Goal: Information Seeking & Learning: Learn about a topic

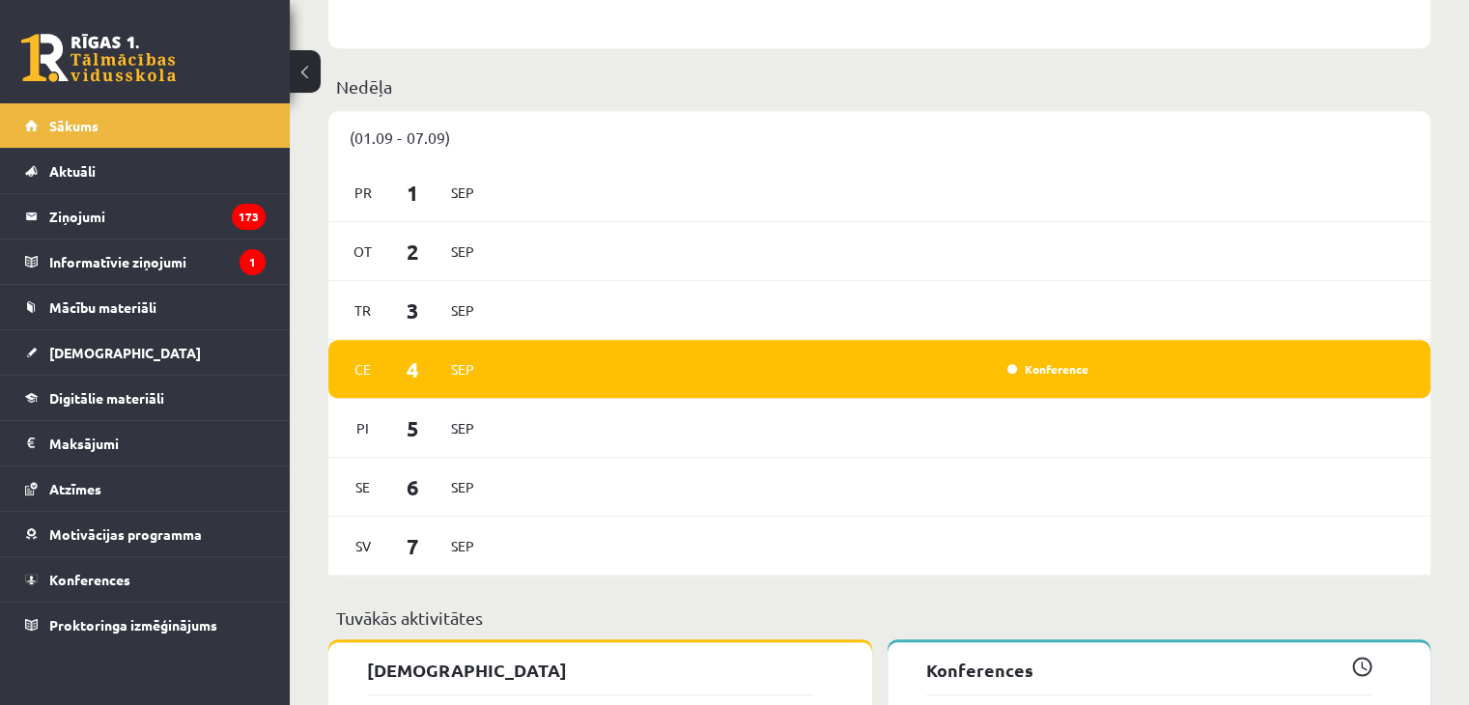
scroll to position [1076, 0]
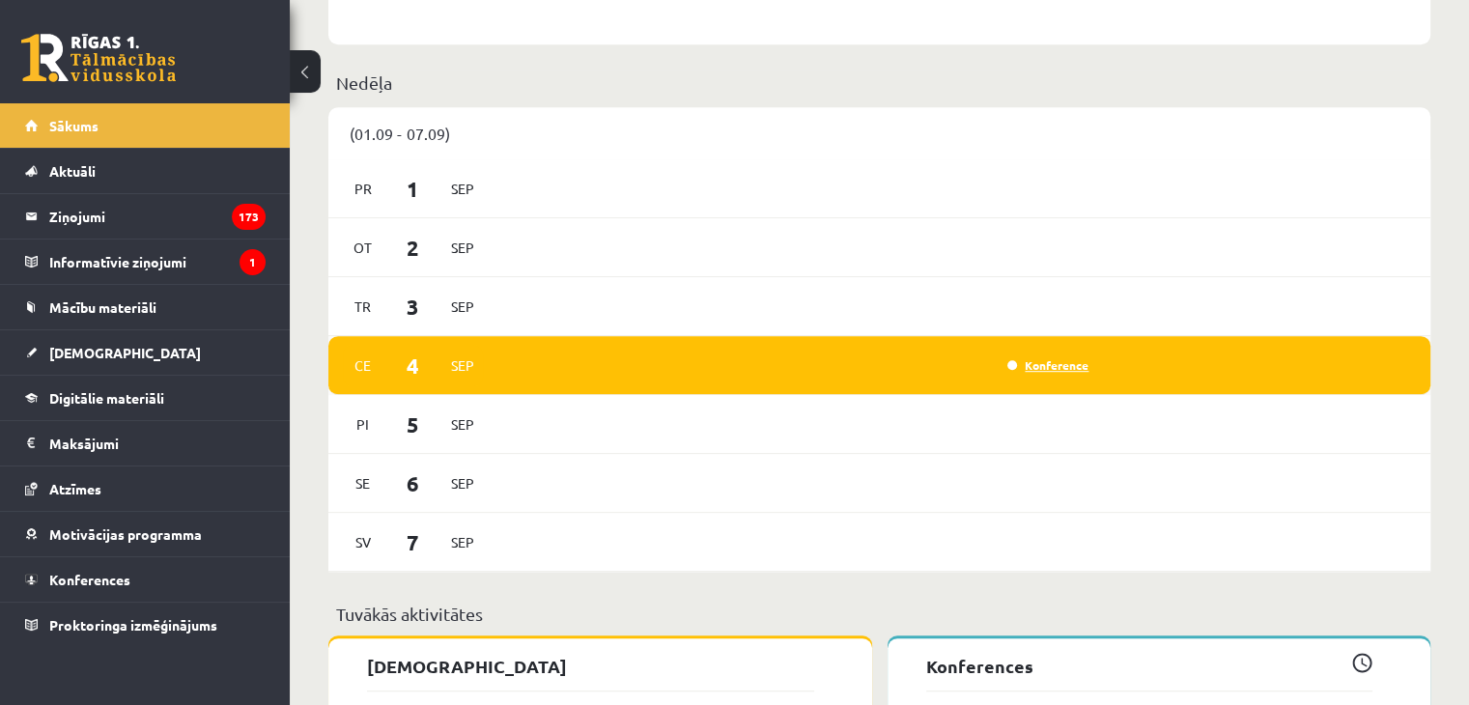
click at [1055, 370] on link "Konference" at bounding box center [1047, 364] width 81 height 15
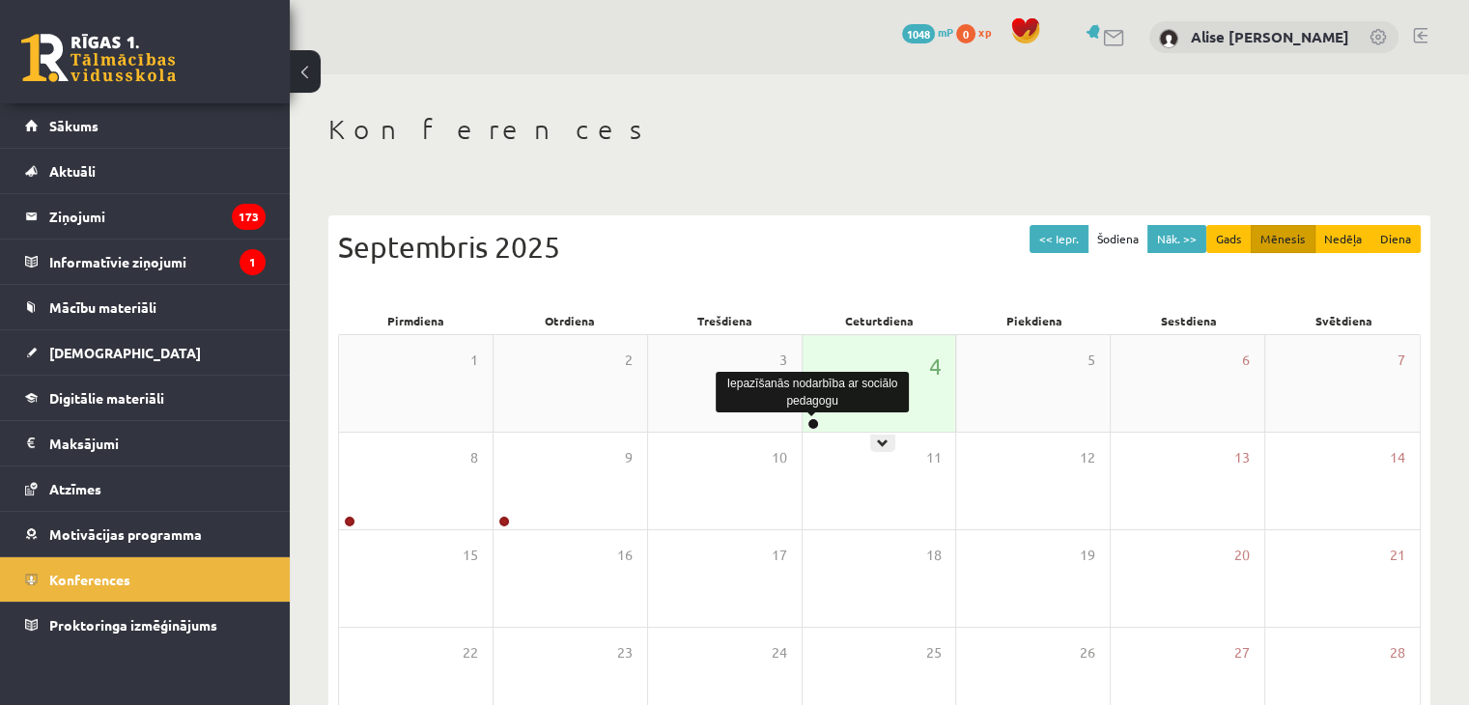
click at [808, 418] on link at bounding box center [813, 424] width 12 height 12
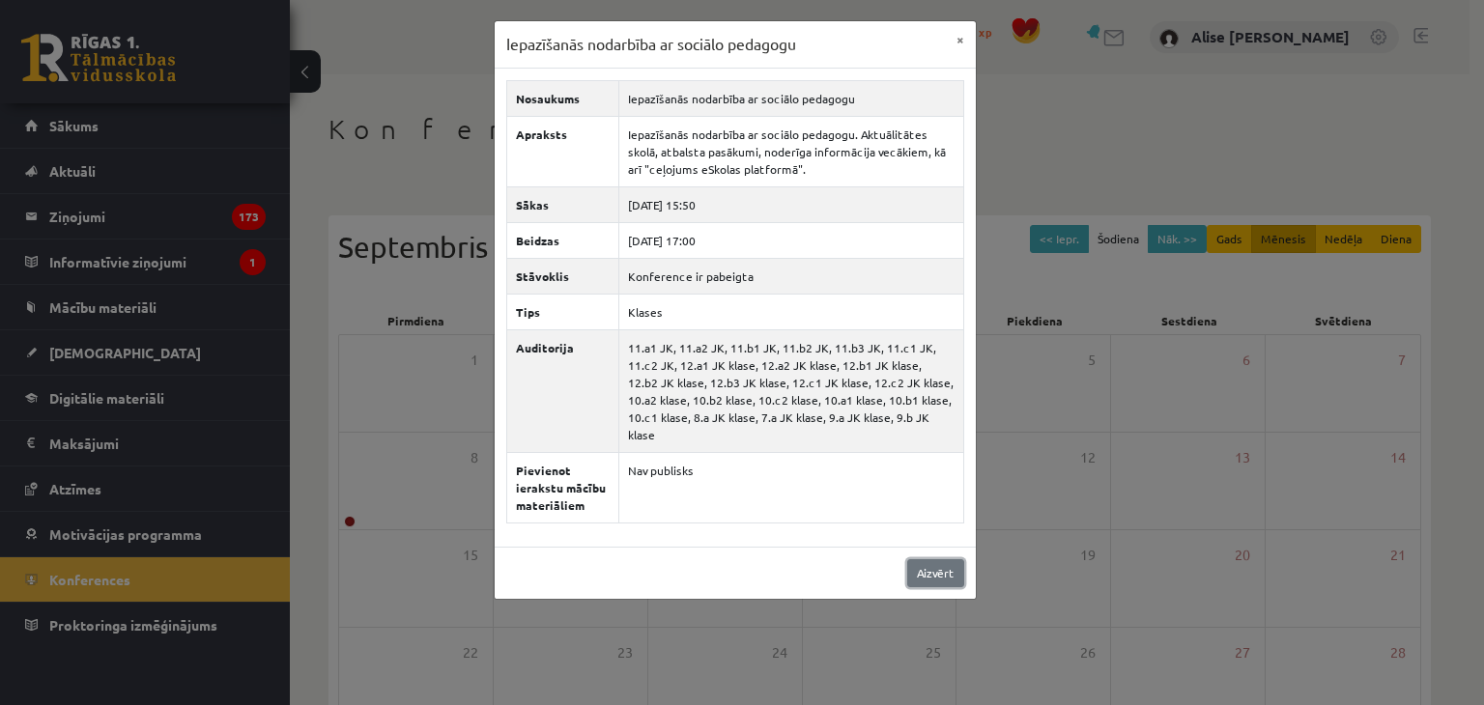
click at [932, 559] on link "Aizvērt" at bounding box center [935, 573] width 57 height 28
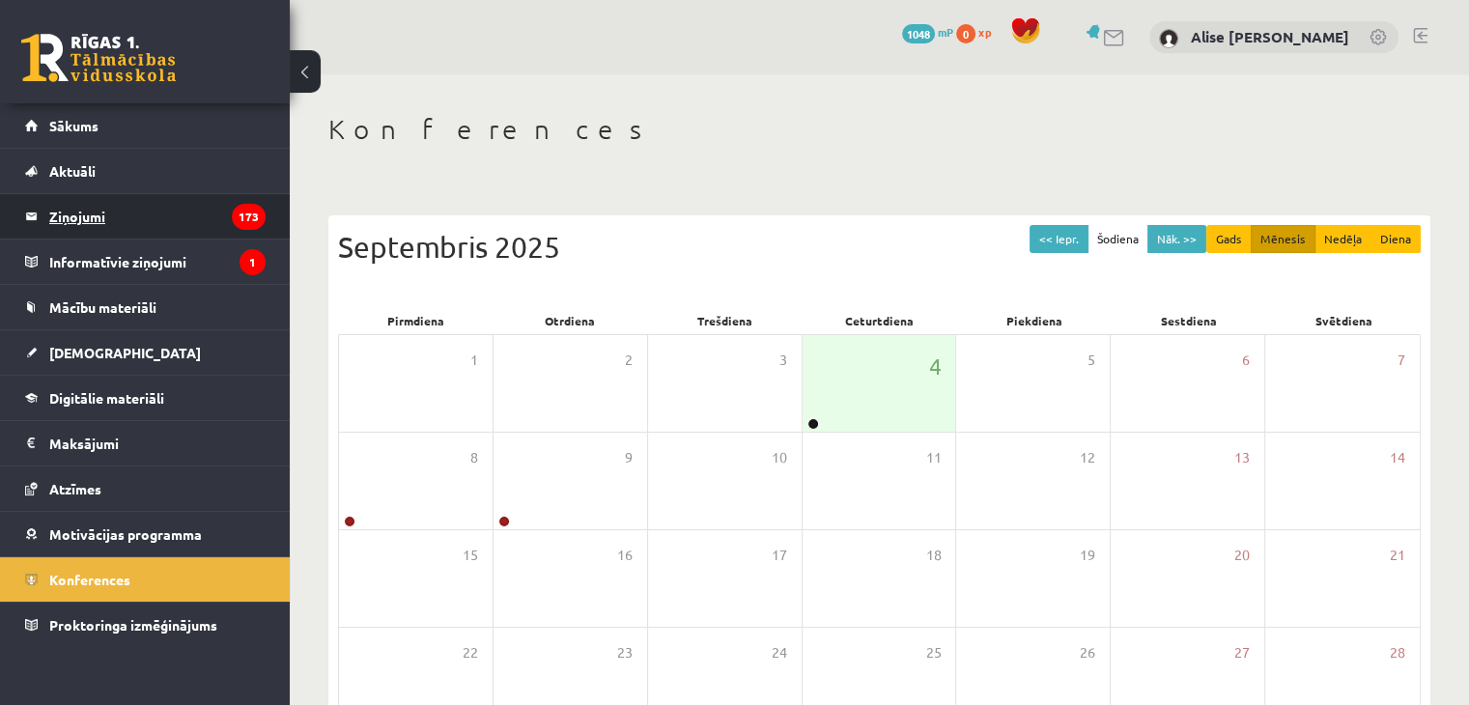
click at [221, 230] on legend "Ziņojumi 173" at bounding box center [157, 216] width 216 height 44
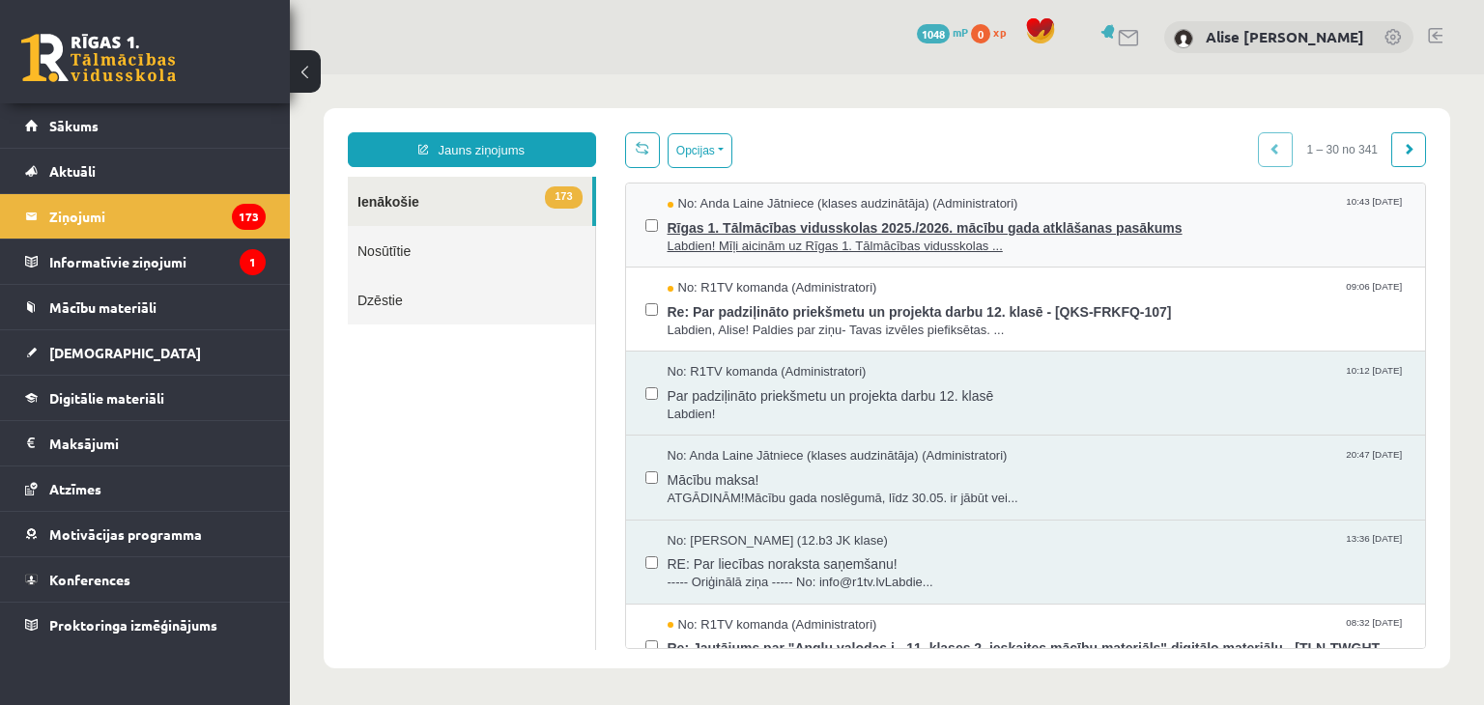
click at [797, 199] on span "No: Anda Laine Jātniece (klases audzinātāja) (Administratori)" at bounding box center [842, 204] width 351 height 18
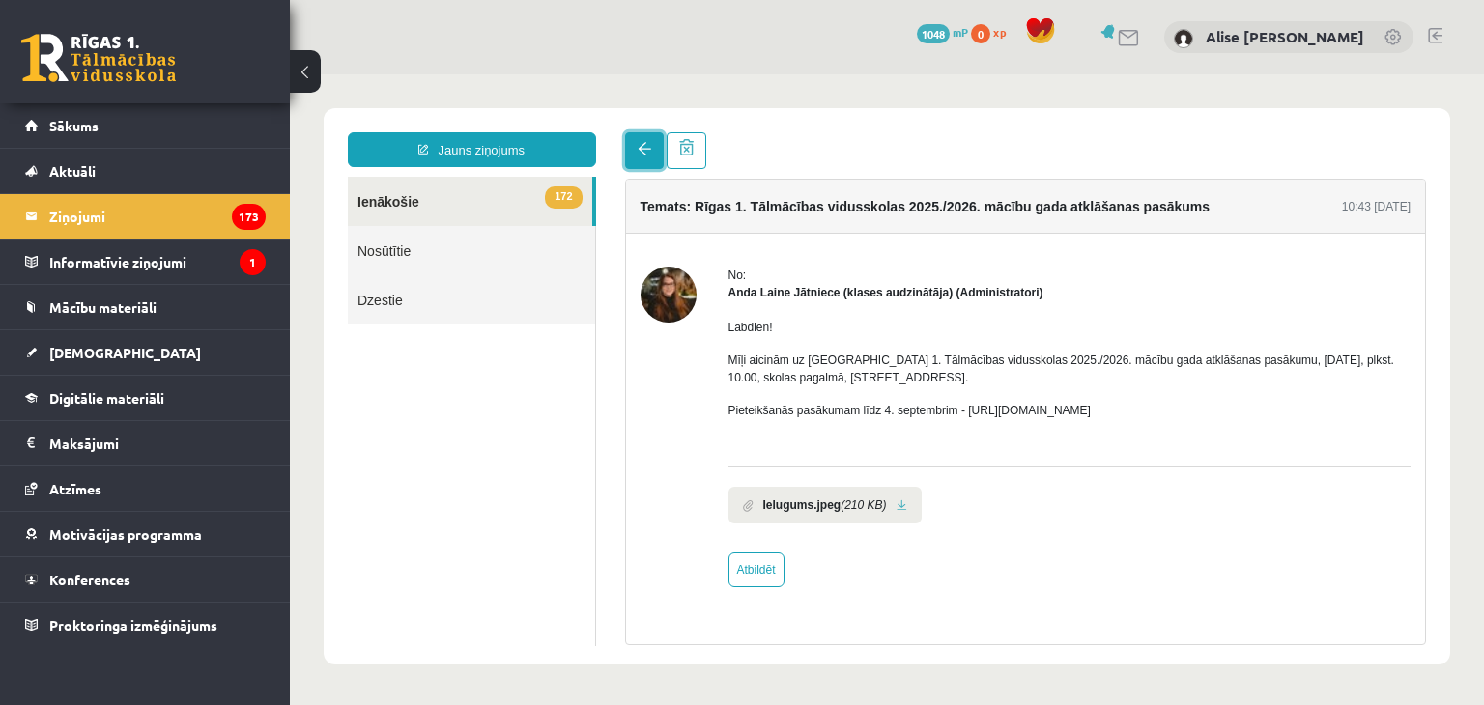
click at [639, 151] on span at bounding box center [644, 149] width 14 height 14
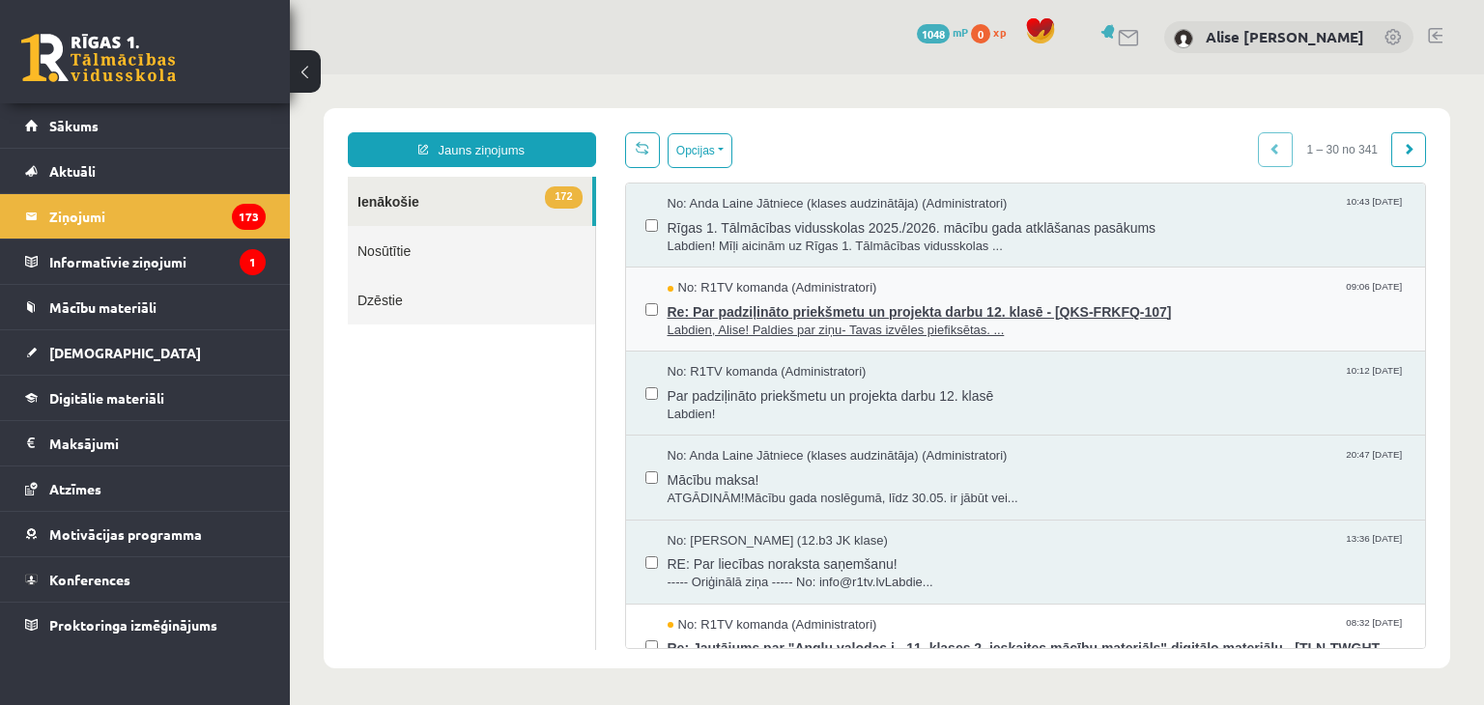
click at [740, 322] on span "Labdien, Alise! Paldies par ziņu- Tavas izvēles piefiksētas. ..." at bounding box center [1036, 331] width 739 height 18
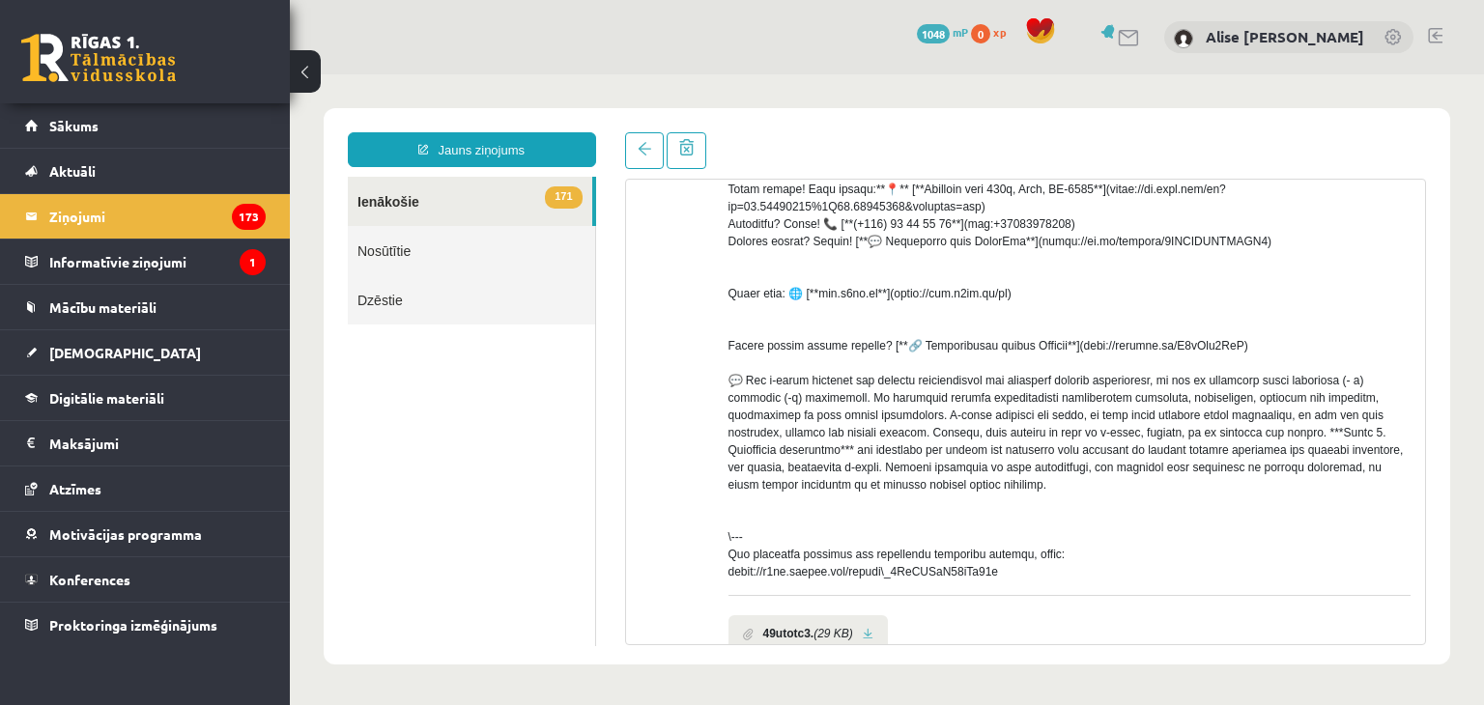
scroll to position [665, 0]
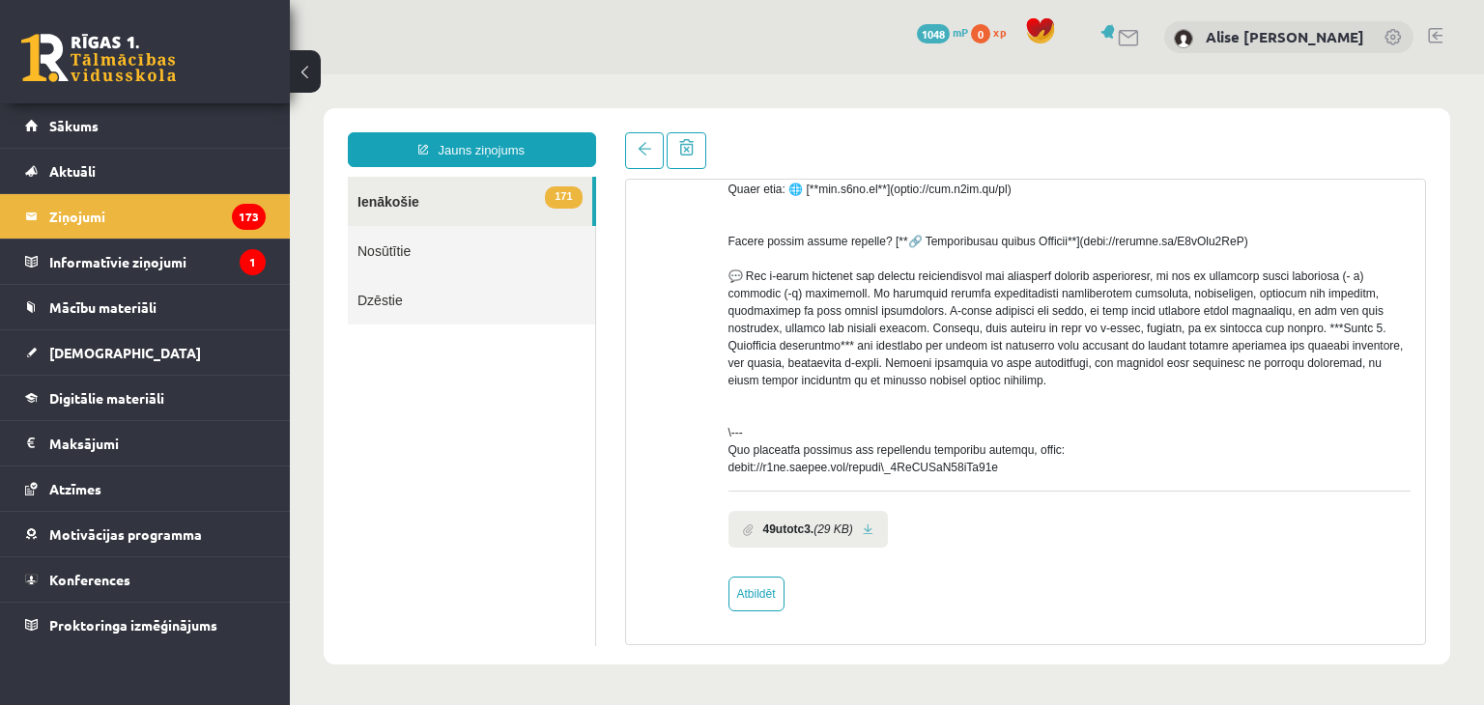
click at [789, 537] on b "49utotc3." at bounding box center [788, 529] width 51 height 17
click at [873, 548] on li "49utotc3. (29 KB)" at bounding box center [807, 529] width 159 height 37
click at [873, 545] on li "49utotc3. (29 KB)" at bounding box center [807, 529] width 159 height 37
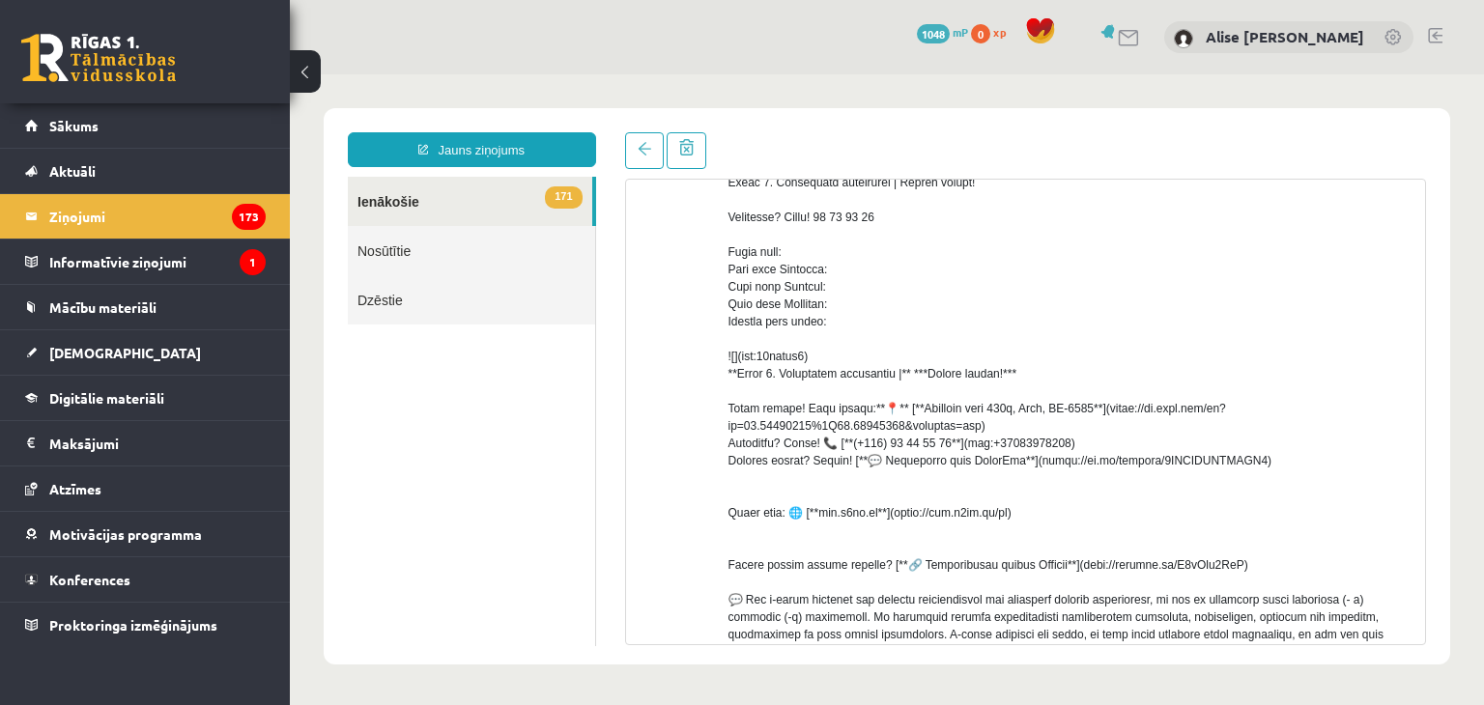
scroll to position [285, 0]
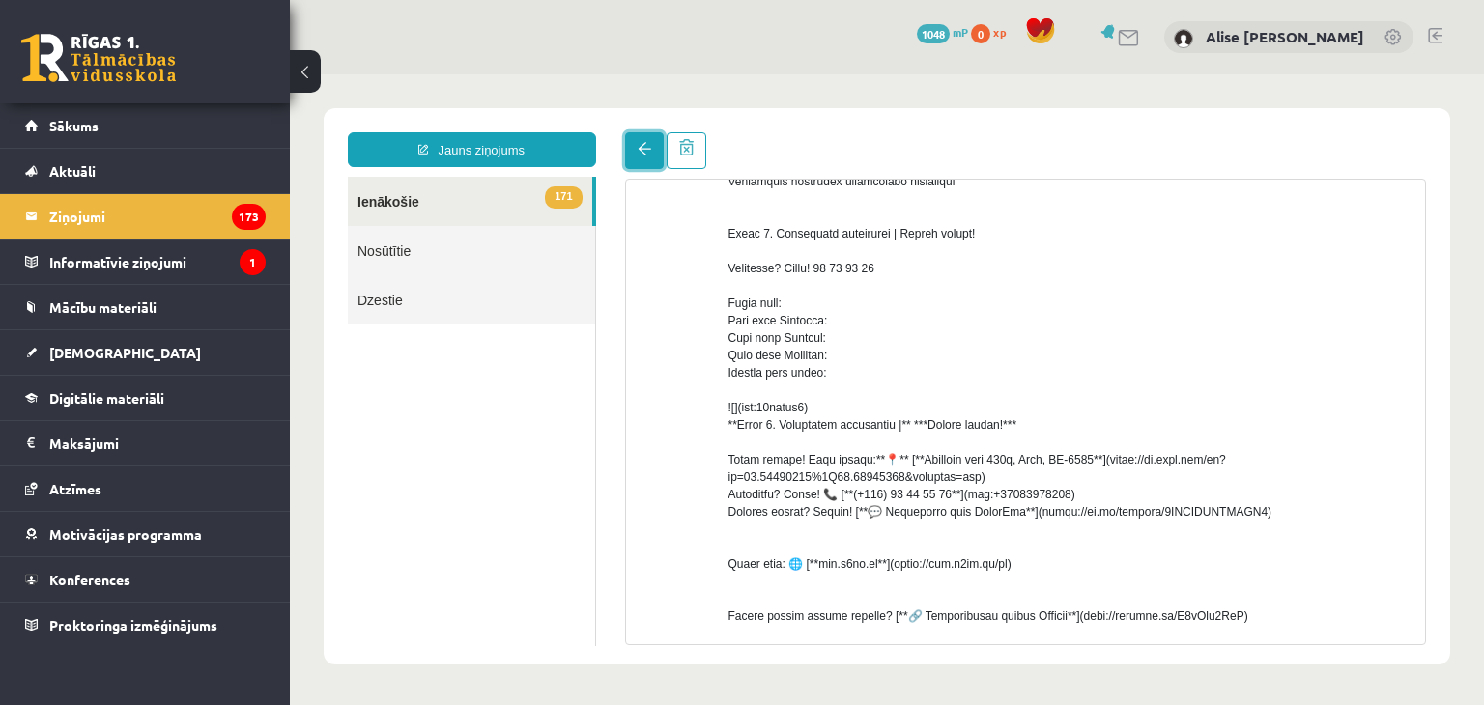
click at [646, 159] on link at bounding box center [644, 150] width 39 height 37
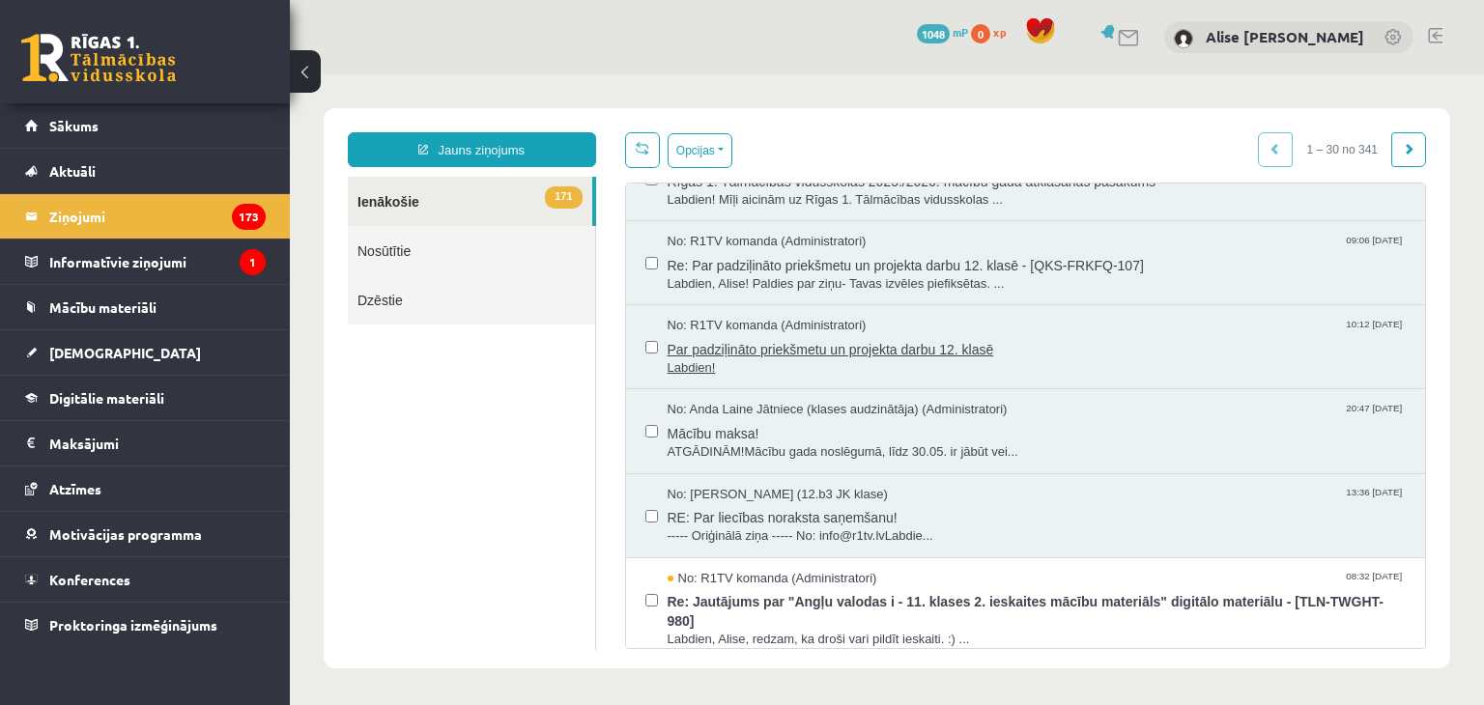
scroll to position [62, 0]
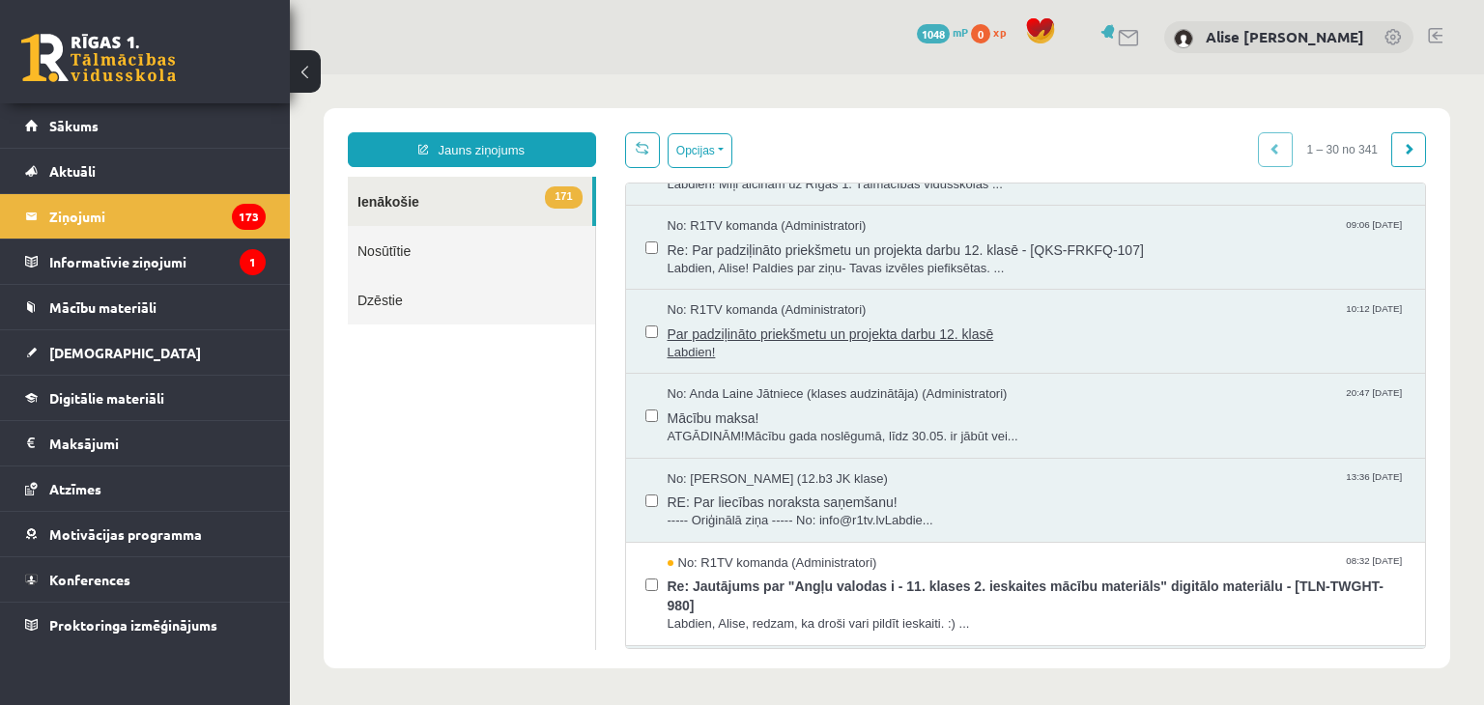
click at [727, 335] on span "Par padziļināto priekšmetu un projekta darbu 12. klasē" at bounding box center [1036, 332] width 739 height 24
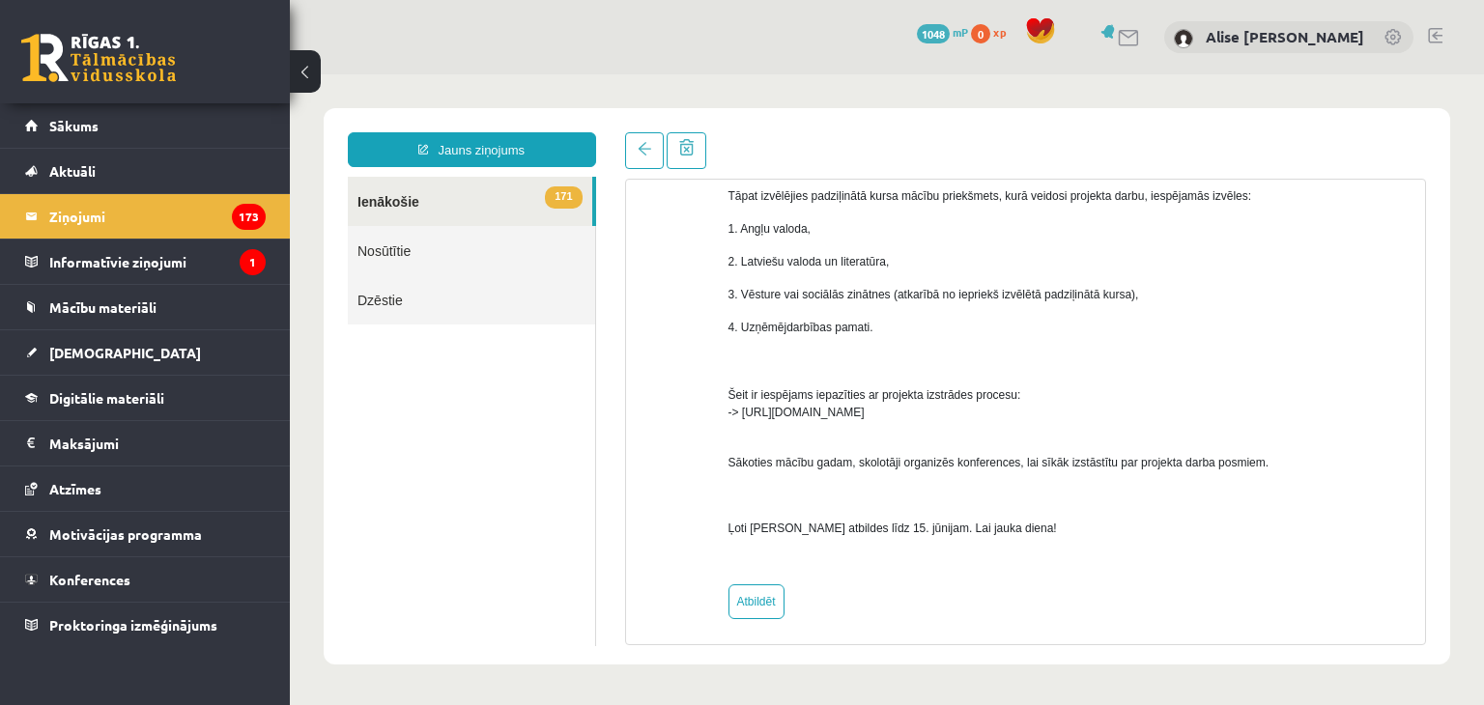
scroll to position [332, 0]
click at [642, 140] on link at bounding box center [644, 150] width 39 height 37
click at [547, 199] on span "171" at bounding box center [563, 197] width 37 height 22
click at [531, 206] on link "171 Ienākošie" at bounding box center [470, 201] width 244 height 49
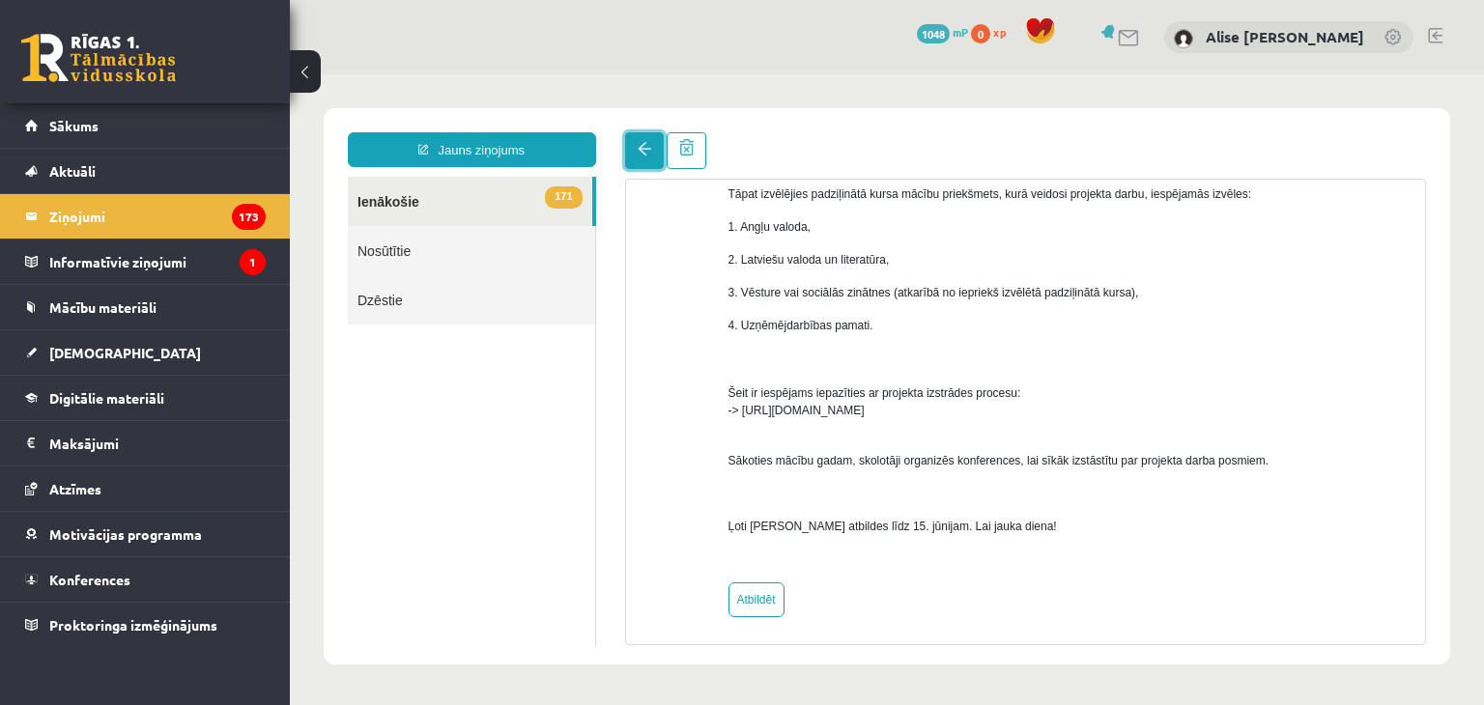
click at [649, 156] on span at bounding box center [644, 149] width 14 height 14
click at [653, 148] on link at bounding box center [644, 150] width 39 height 37
click at [495, 206] on link "171 Ienākošie" at bounding box center [470, 201] width 244 height 49
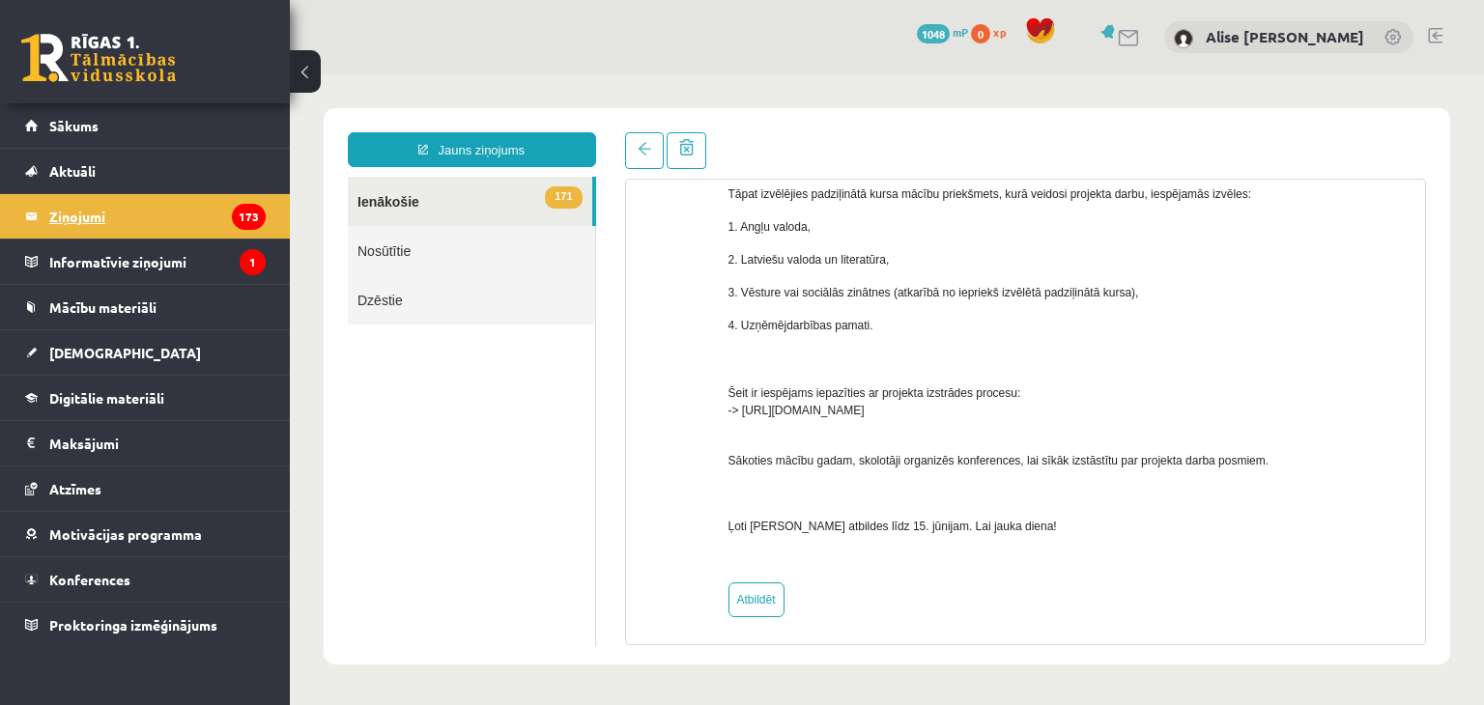
click at [112, 225] on legend "Ziņojumi 173" at bounding box center [157, 216] width 216 height 44
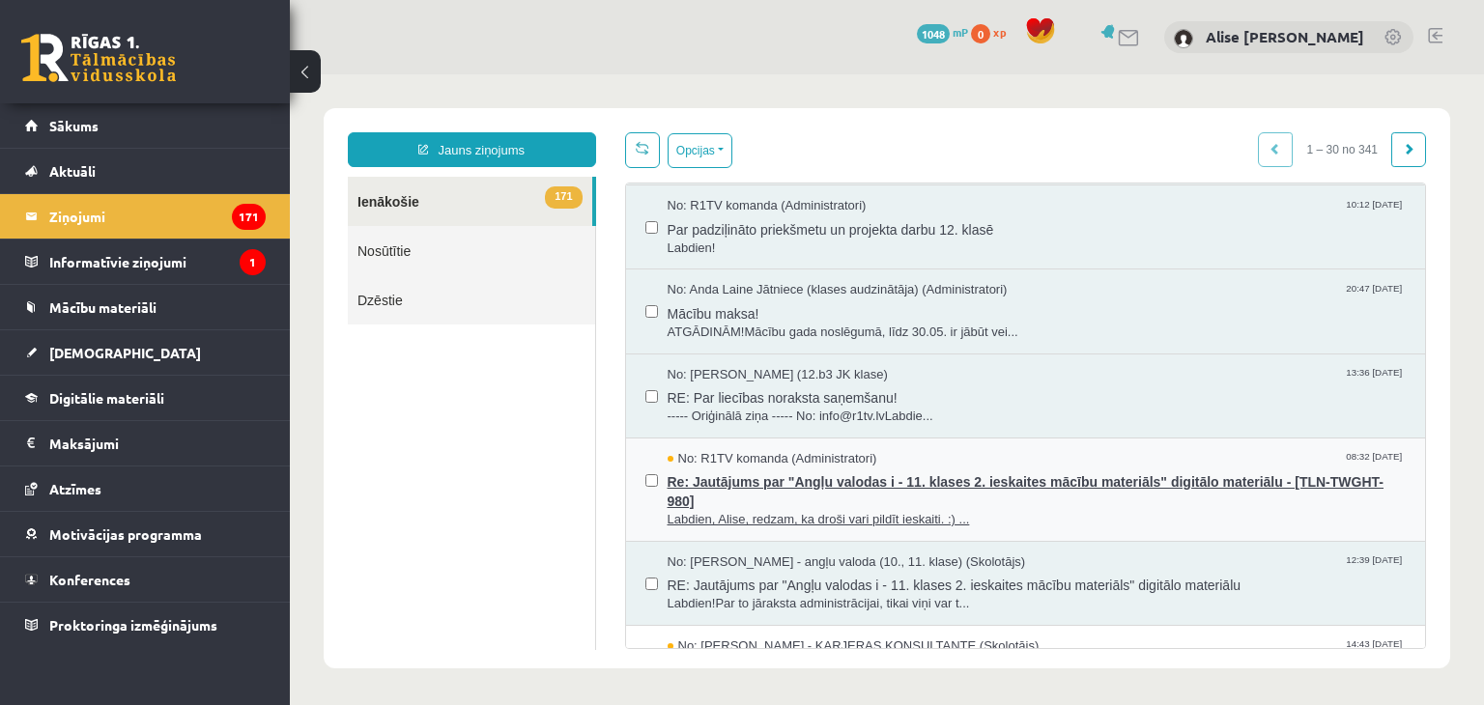
scroll to position [0, 0]
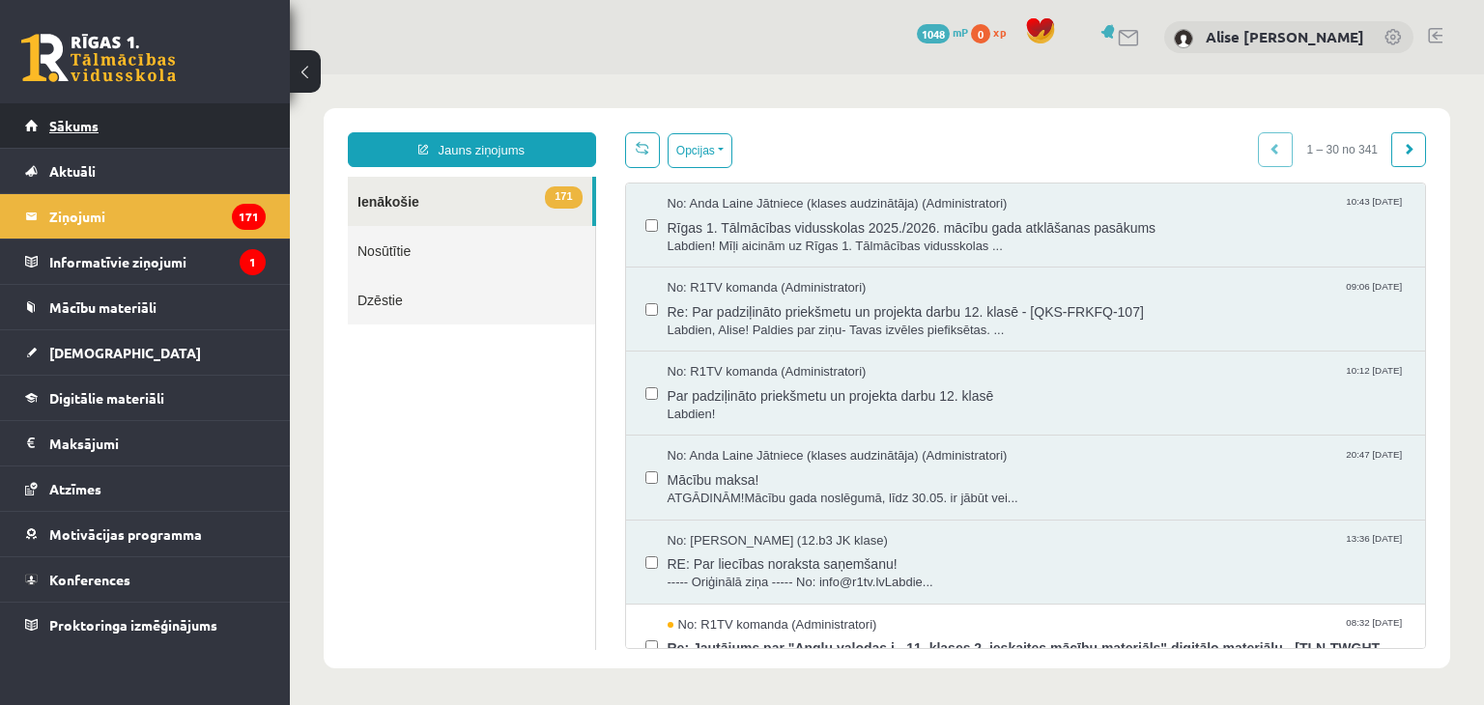
click at [166, 108] on link "Sākums" at bounding box center [145, 125] width 240 height 44
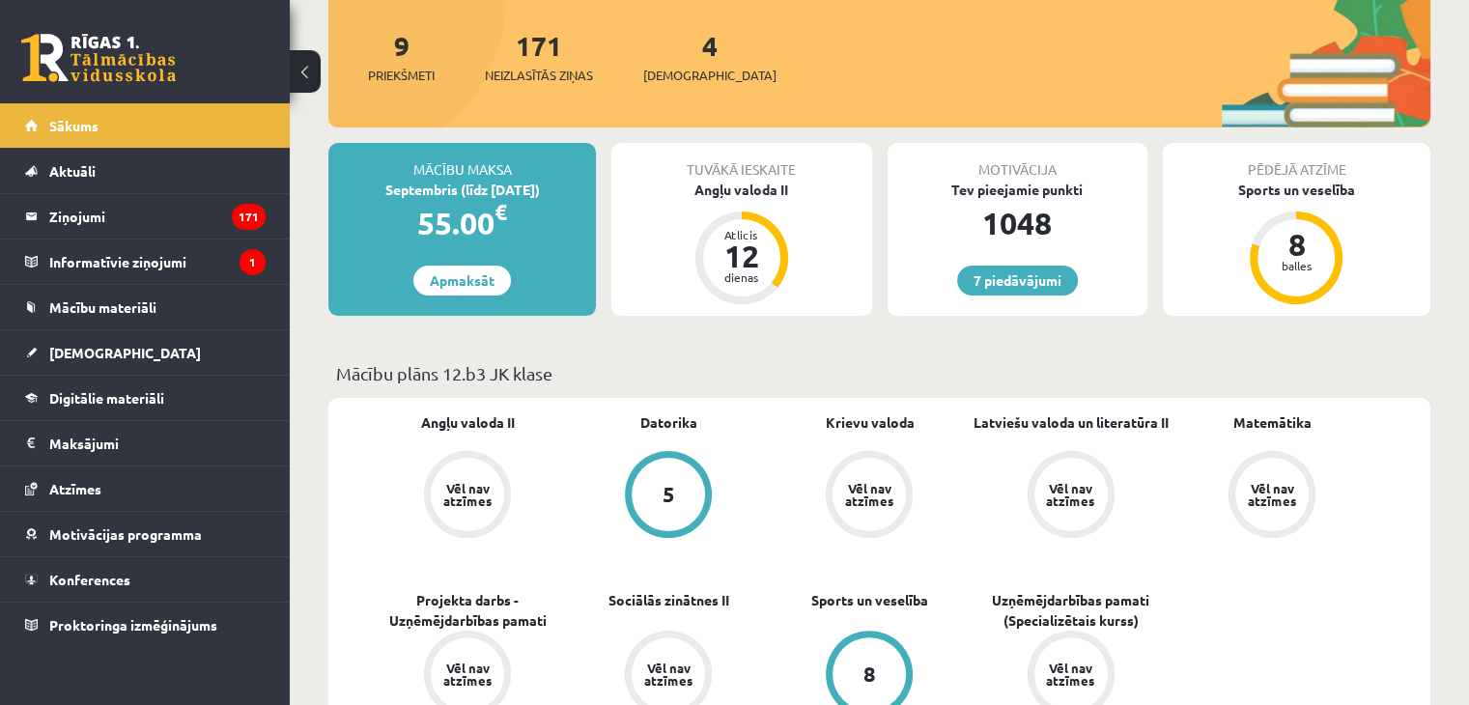
scroll to position [332, 0]
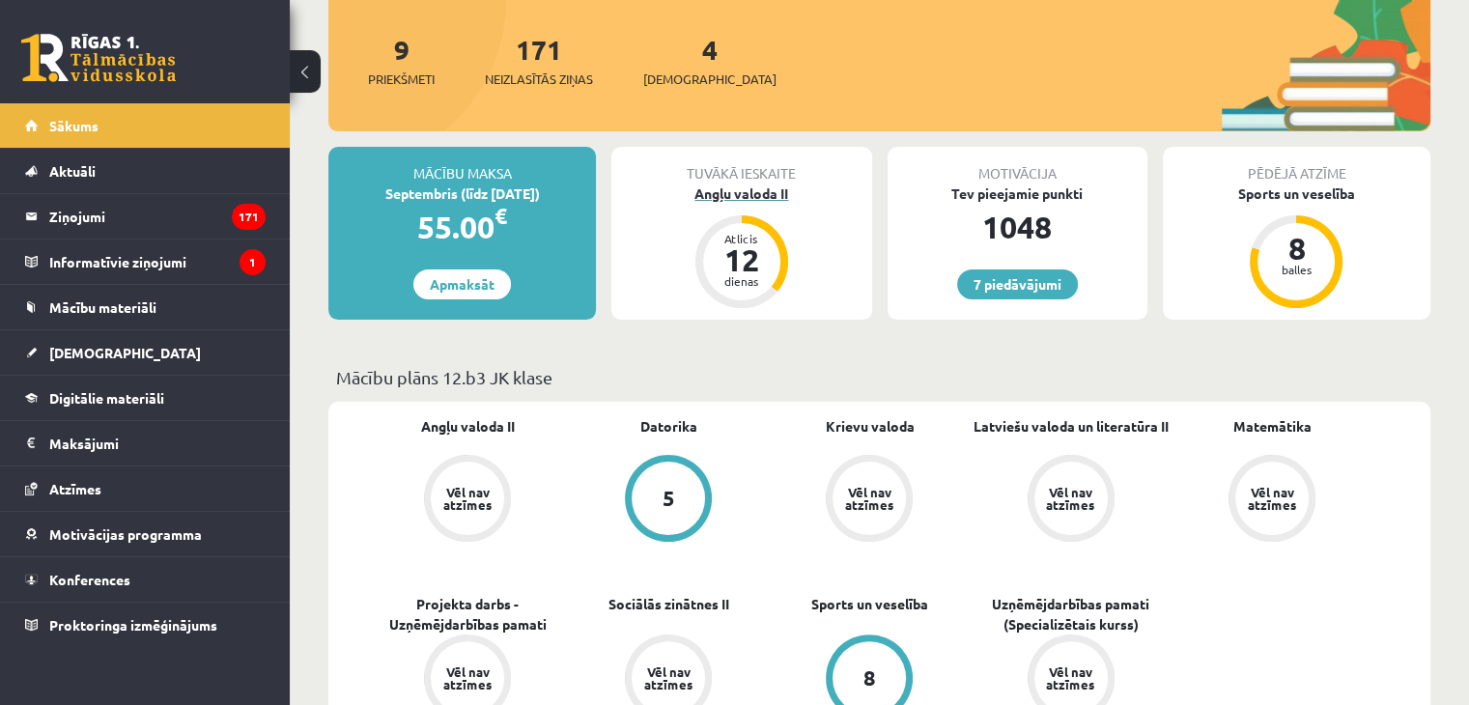
click at [750, 184] on div "Angļu valoda II" at bounding box center [741, 194] width 260 height 20
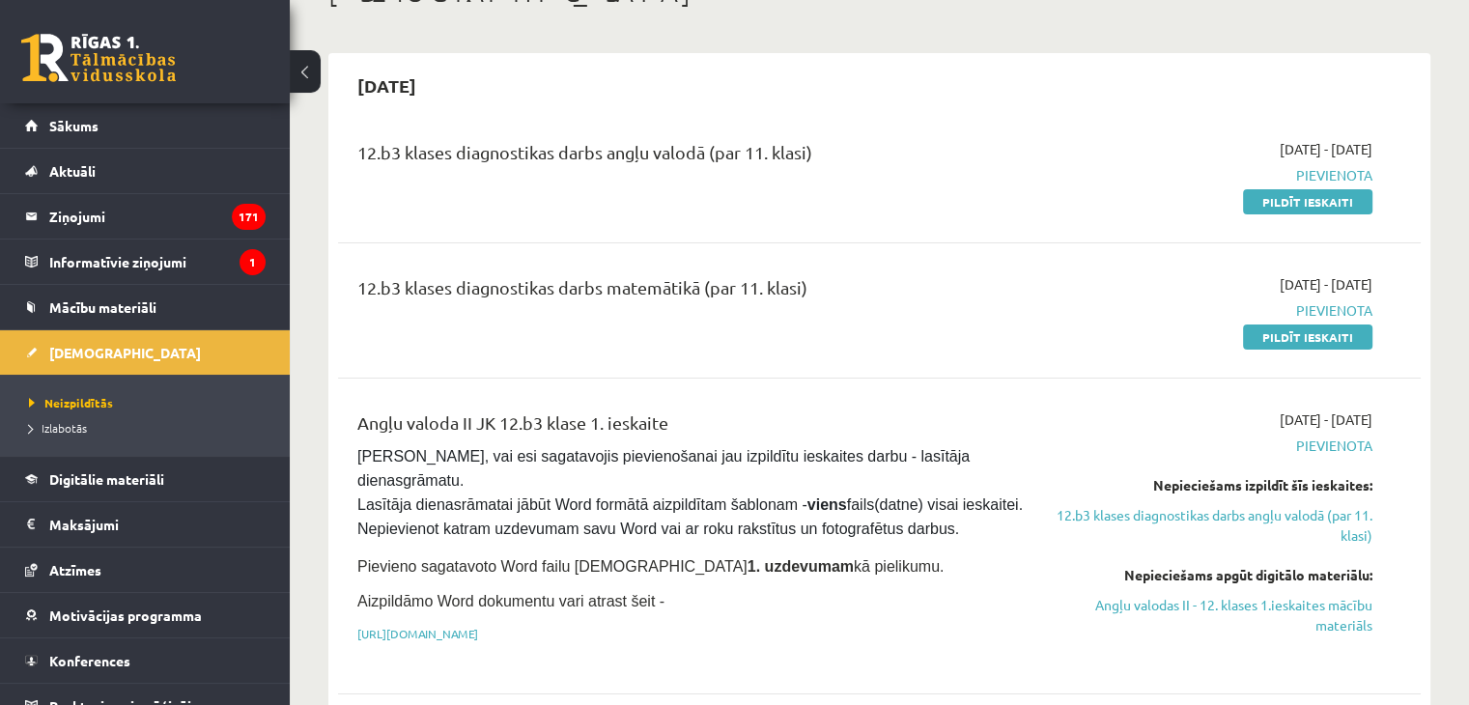
scroll to position [134, 0]
